Goal: Information Seeking & Learning: Find specific page/section

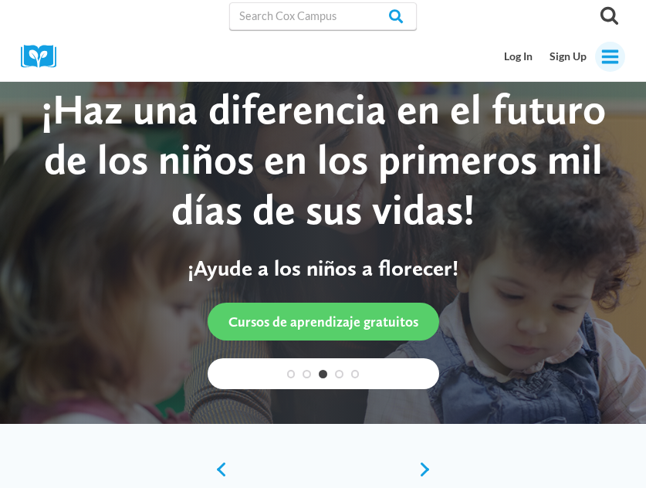
click at [617, 64] on icon "Toggle Menu" at bounding box center [610, 56] width 19 height 19
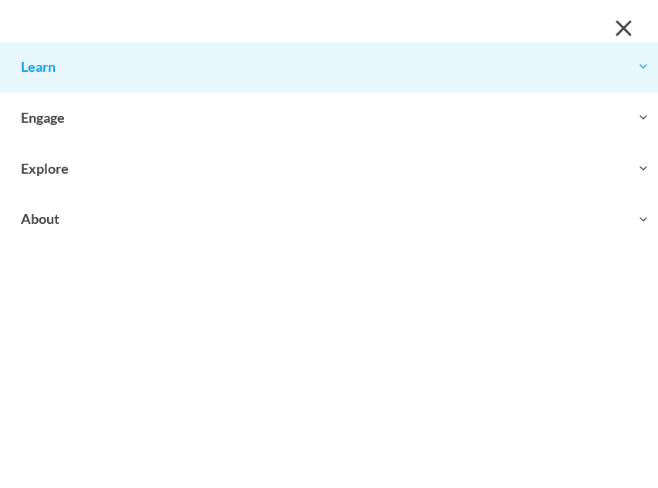
click at [70, 72] on button "Toggle child menu Expand" at bounding box center [329, 67] width 658 height 50
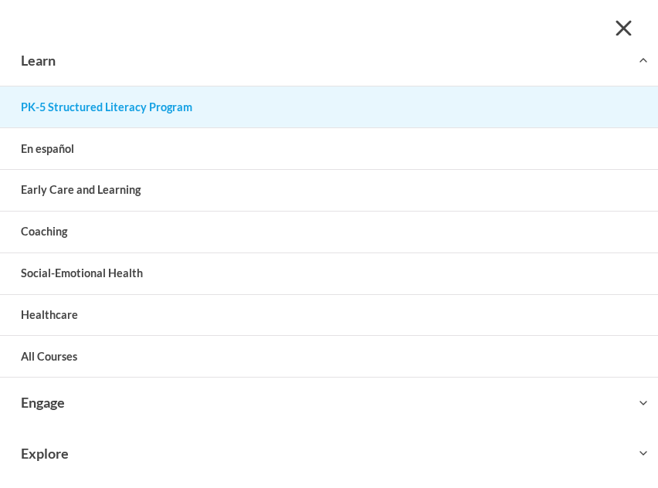
click at [177, 104] on link "PK-5 Structured Literacy Program" at bounding box center [329, 106] width 658 height 41
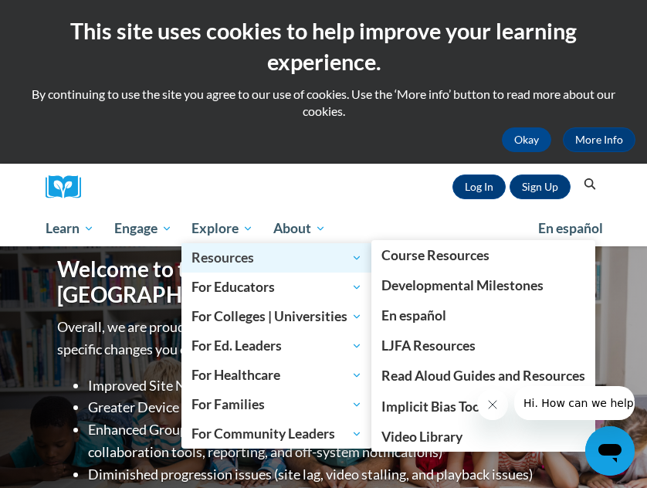
click at [251, 259] on span "Resources" at bounding box center [276, 258] width 171 height 19
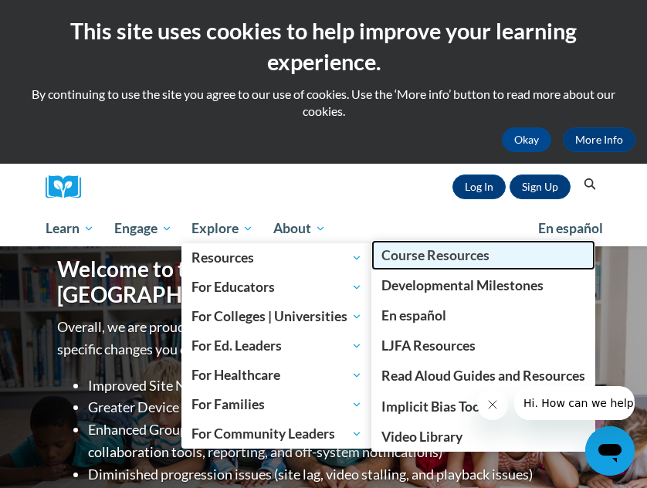
click at [431, 251] on span "Course Resources" at bounding box center [435, 255] width 108 height 16
